Goal: Book appointment/travel/reservation

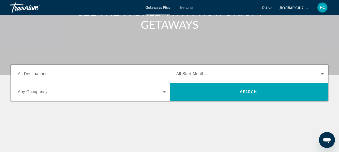
scroll to position [100, 0]
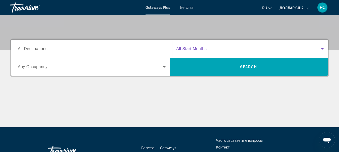
click at [323, 49] on icon "Виджет поиска" at bounding box center [322, 48] width 3 height 1
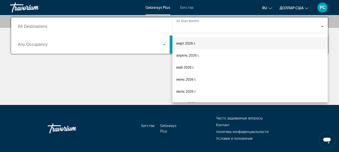
scroll to position [75, 0]
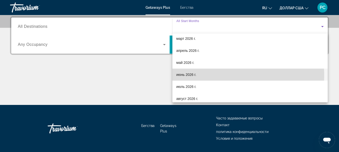
click at [190, 76] on font "июнь 2026 г." at bounding box center [187, 75] width 20 height 4
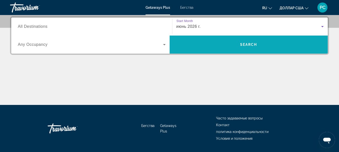
click at [247, 44] on span "Search" at bounding box center [248, 45] width 17 height 4
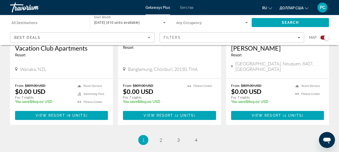
scroll to position [844, 0]
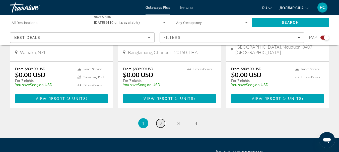
click at [162, 121] on span "2" at bounding box center [161, 124] width 3 height 6
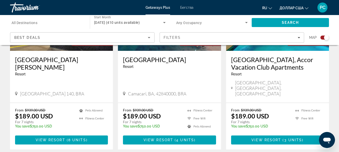
scroll to position [829, 0]
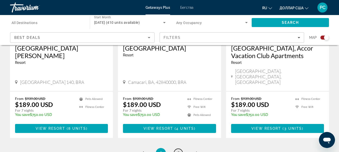
click at [177, 151] on span "3" at bounding box center [178, 154] width 3 height 6
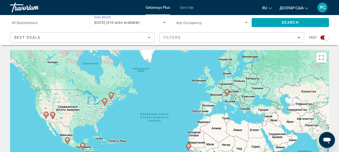
click at [164, 22] on icon "Search widget" at bounding box center [164, 22] width 3 height 1
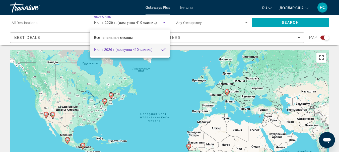
click at [165, 23] on div at bounding box center [169, 76] width 339 height 152
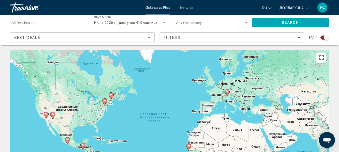
click at [106, 17] on span "Start Month" at bounding box center [102, 18] width 17 height 4
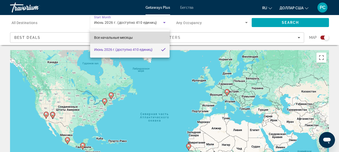
click at [109, 37] on font "Все начальные месяцы" at bounding box center [113, 38] width 39 height 4
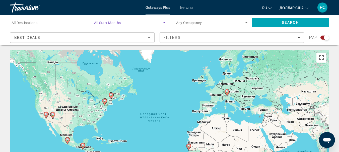
click at [164, 22] on icon "Search widget" at bounding box center [164, 22] width 3 height 1
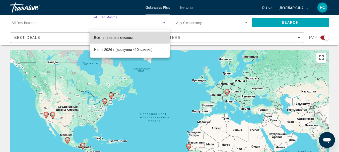
click at [127, 36] on font "Все начальные месяцы" at bounding box center [113, 38] width 39 height 4
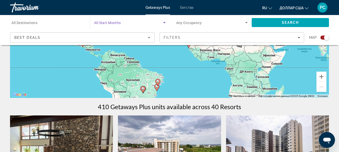
scroll to position [126, 0]
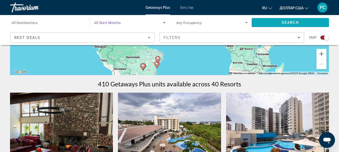
click at [278, 21] on span "Search" at bounding box center [290, 23] width 77 height 12
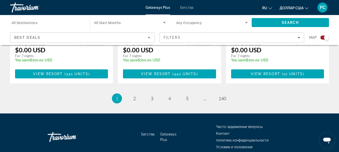
scroll to position [833, 0]
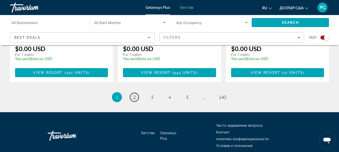
click at [134, 95] on span "2" at bounding box center [134, 98] width 3 height 6
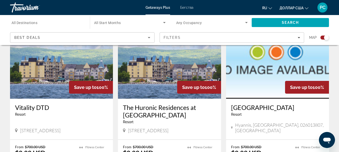
scroll to position [804, 0]
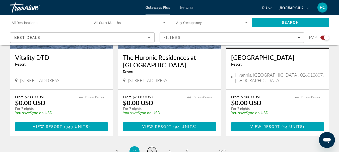
click at [152, 149] on span "3" at bounding box center [152, 152] width 3 height 6
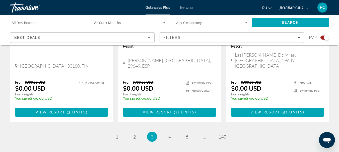
scroll to position [846, 0]
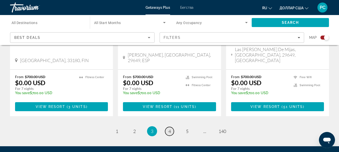
click at [169, 129] on span "4" at bounding box center [170, 132] width 3 height 6
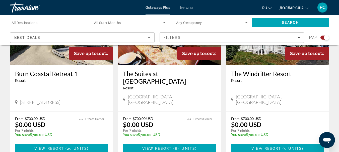
scroll to position [804, 0]
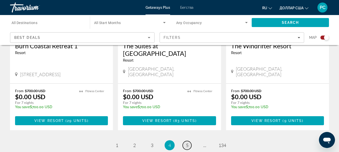
click at [188, 143] on span "5" at bounding box center [187, 146] width 3 height 6
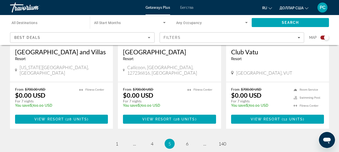
scroll to position [804, 0]
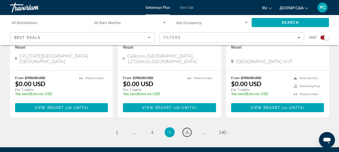
click at [187, 130] on span "6" at bounding box center [187, 133] width 3 height 6
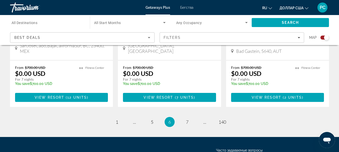
scroll to position [858, 0]
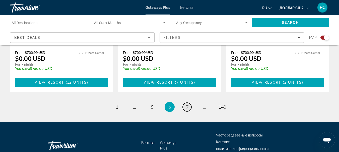
click at [186, 104] on span "7" at bounding box center [187, 107] width 3 height 6
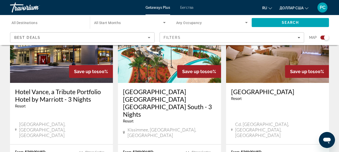
scroll to position [607, 0]
